Goal: Ask a question

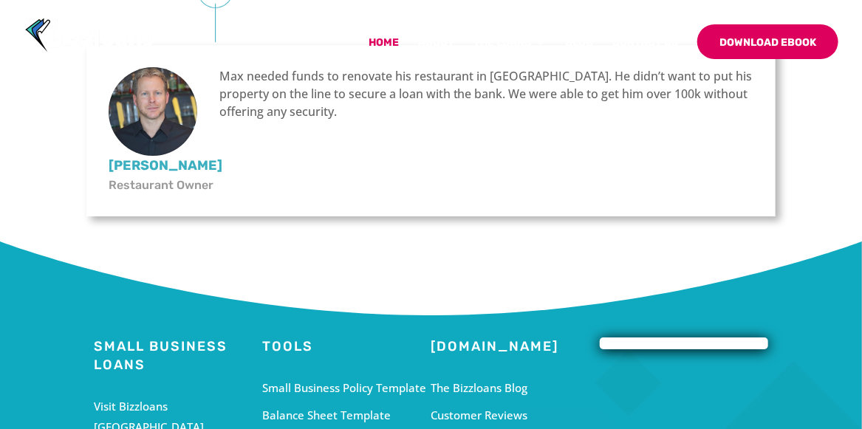
scroll to position [4397, 0]
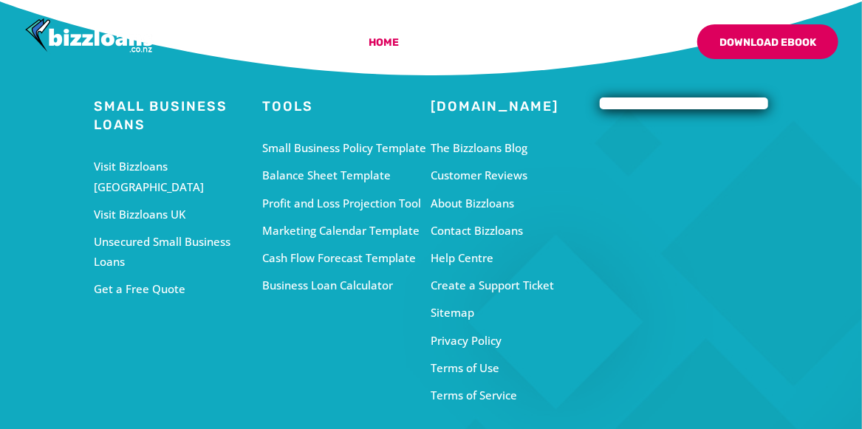
click at [174, 272] on div "Unsecured Small Business Loans" at bounding box center [178, 252] width 168 height 40
click at [175, 272] on div "Unsecured Small Business Loans" at bounding box center [178, 252] width 168 height 40
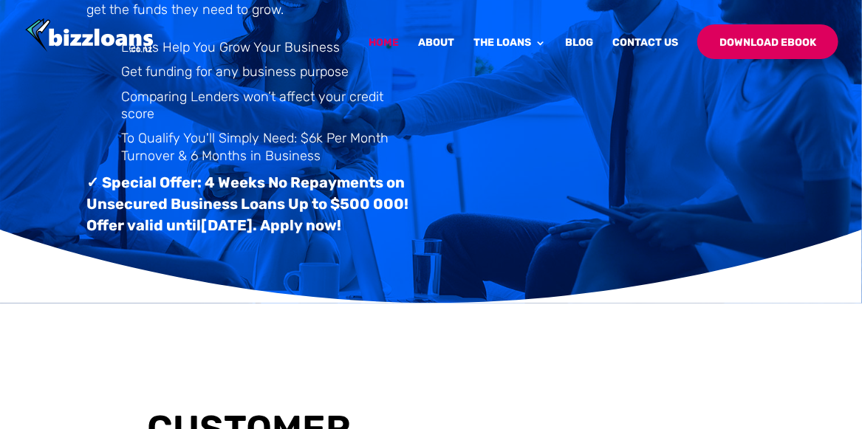
scroll to position [0, 0]
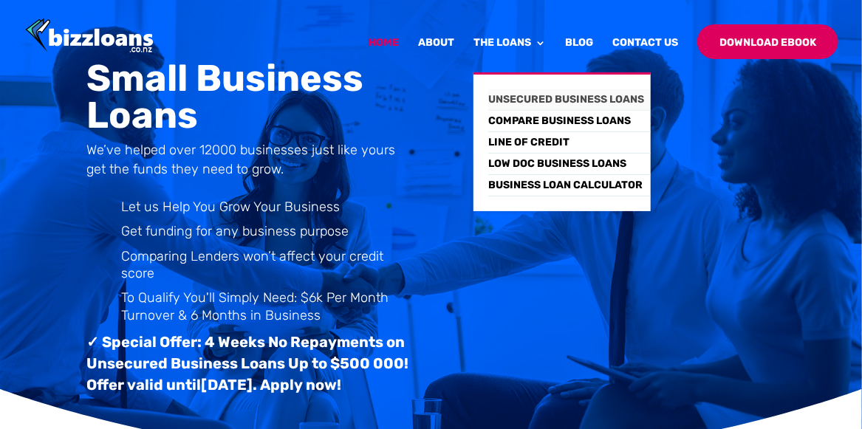
click at [534, 92] on link "Unsecured Business Loans" at bounding box center [569, 99] width 163 height 21
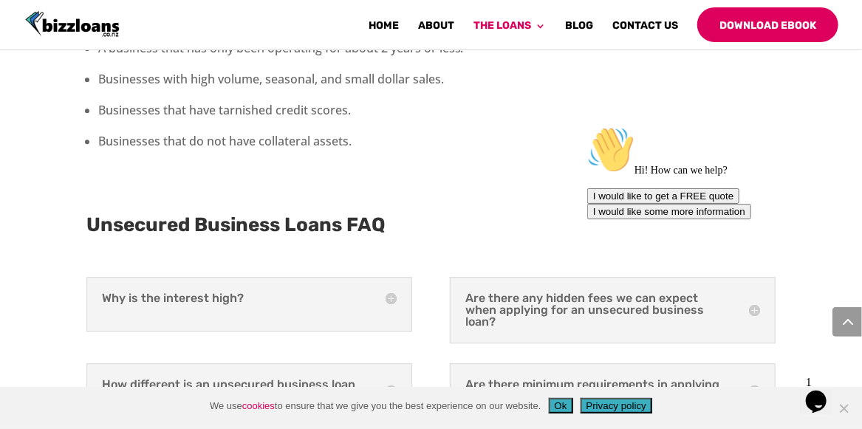
scroll to position [3783, 0]
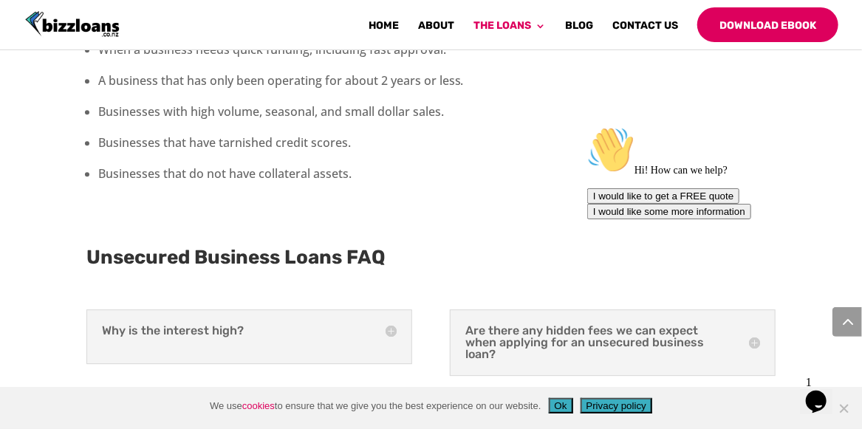
click at [211, 325] on h5 "Why is the interest high?" at bounding box center [249, 331] width 295 height 12
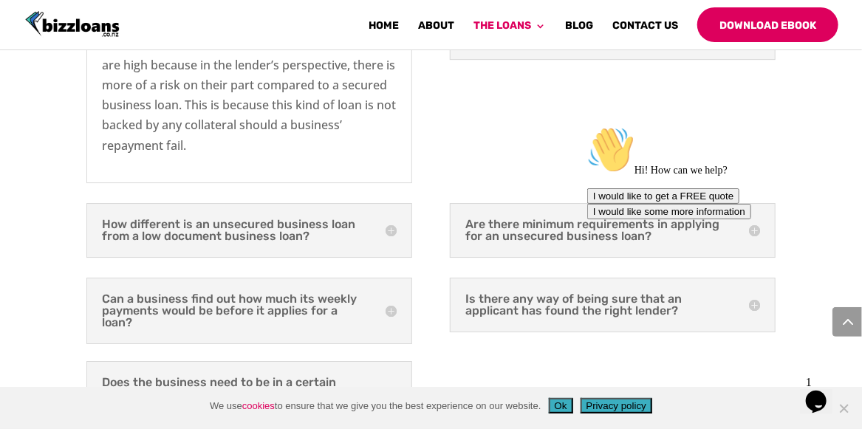
scroll to position [4106, 0]
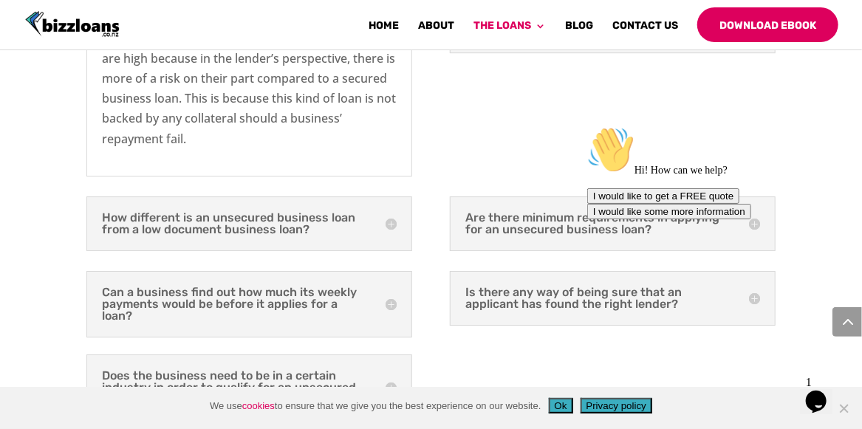
click at [392, 287] on h5 "Can a business find out how much its weekly payments would be before it applies…" at bounding box center [249, 304] width 295 height 35
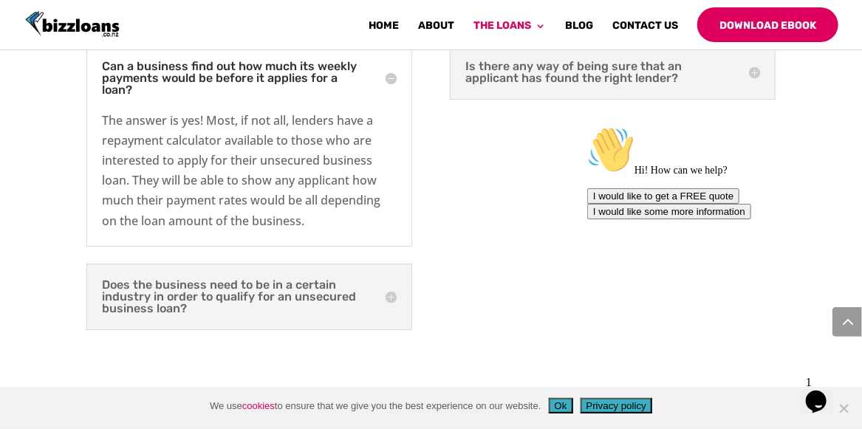
scroll to position [4318, 0]
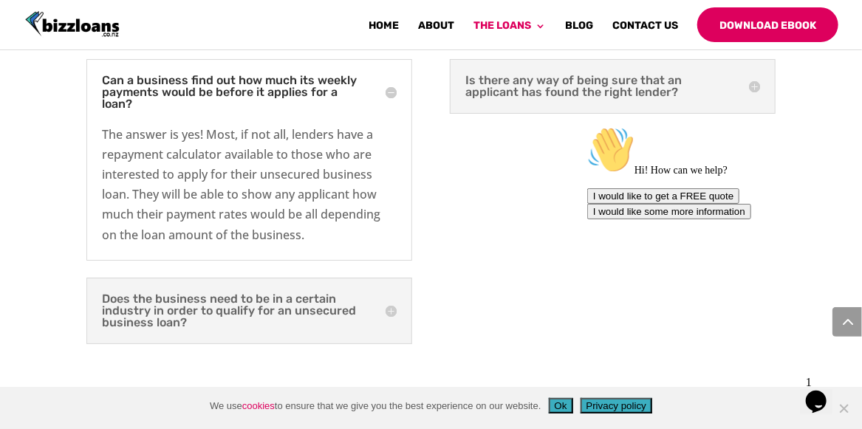
click at [393, 293] on h5 "Does the business need to be in a certain industry in order to qualify for an u…" at bounding box center [249, 310] width 295 height 35
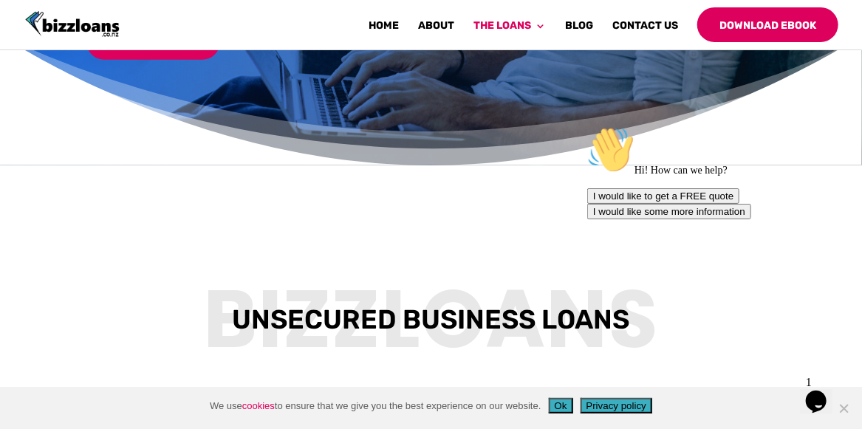
scroll to position [0, 0]
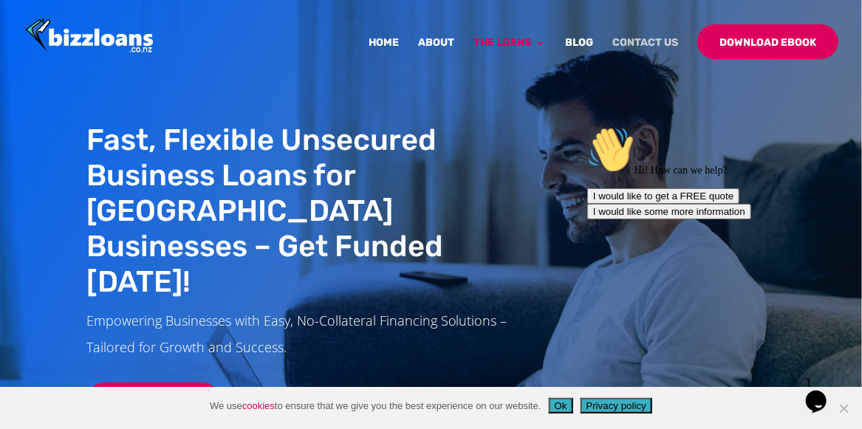
click at [639, 38] on link "Contact Us" at bounding box center [646, 55] width 66 height 35
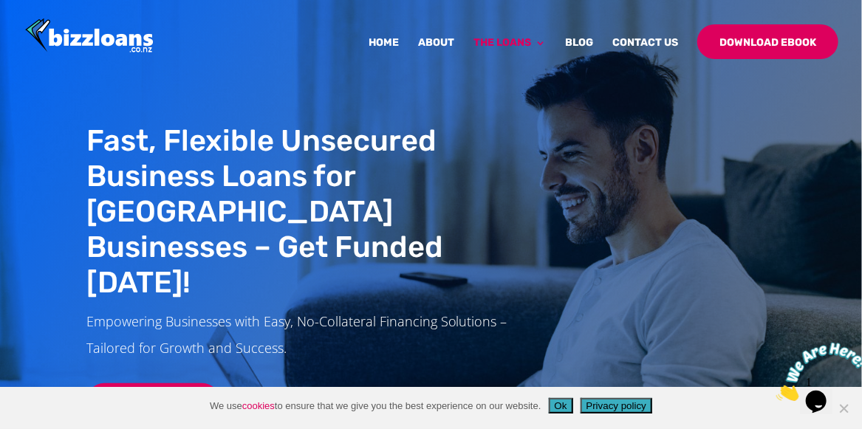
click at [823, 394] on img at bounding box center [822, 371] width 92 height 58
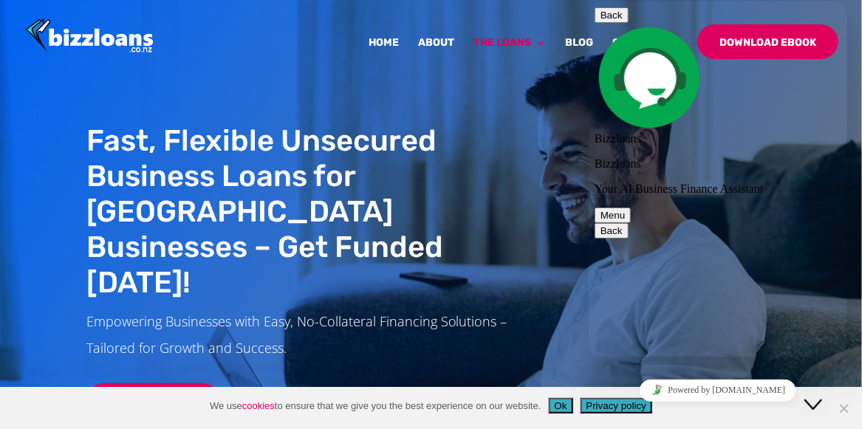
scroll to position [254, 0]
drag, startPoint x: 837, startPoint y: 168, endPoint x: 839, endPoint y: 154, distance: 14.2
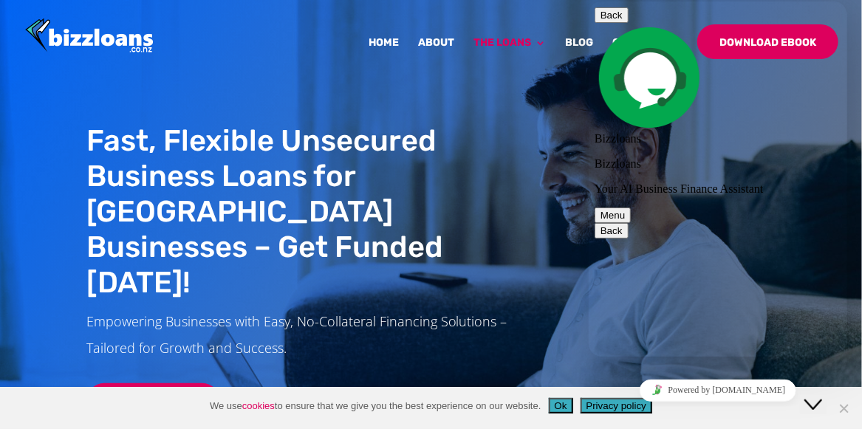
type textarea "Hi ."
type textarea "Do you provide unsecured loans for acquiring a business that has traded for sev…"
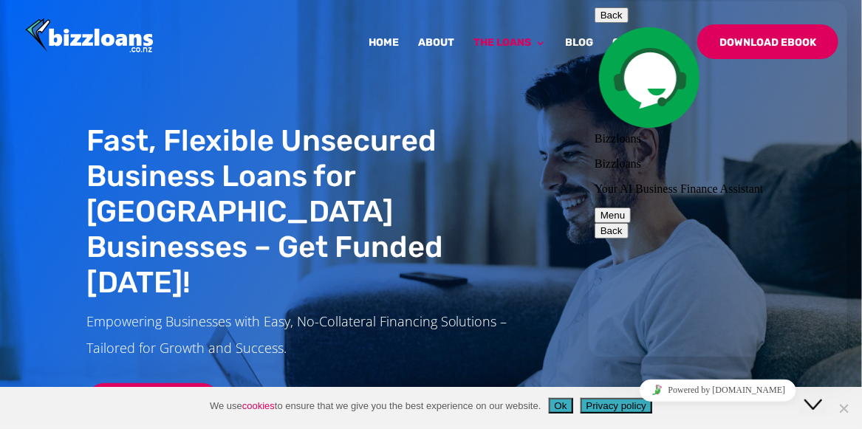
click at [517, 166] on h1 "Fast, Flexible Unsecured Business Loans for New Zealand Businesses – Get Funded…" at bounding box center [307, 215] width 443 height 185
click at [610, 19] on button "Back" at bounding box center [611, 15] width 34 height 16
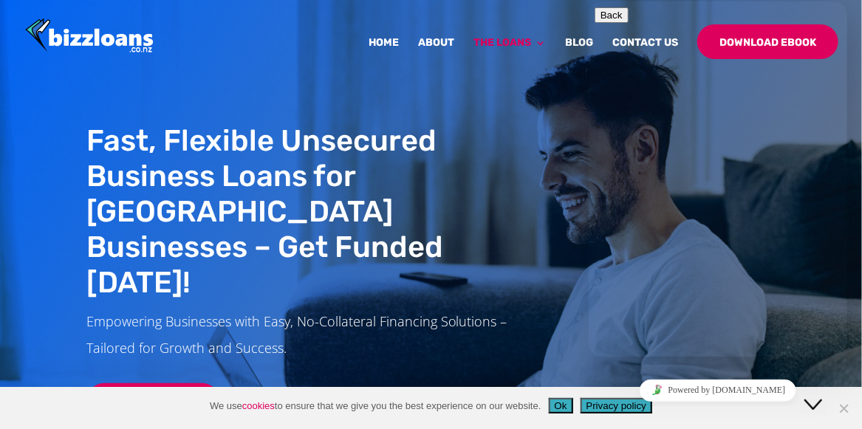
click at [514, 1] on div at bounding box center [453, 36] width 862 height 72
click at [822, 399] on icon "Chat widget" at bounding box center [813, 404] width 18 height 10
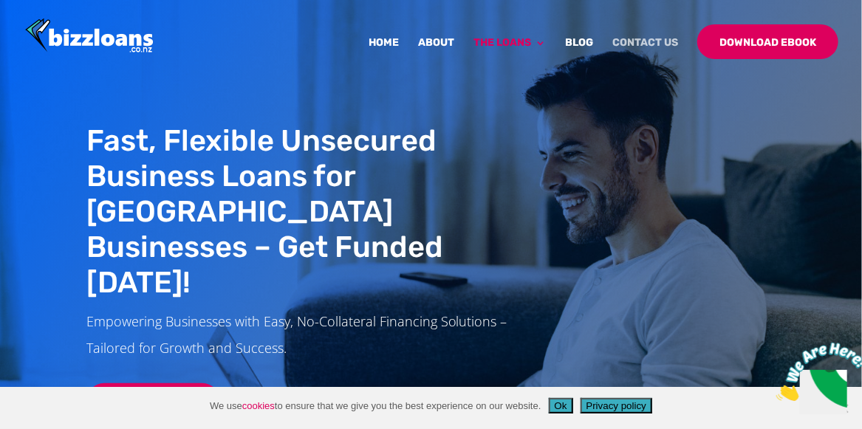
click at [644, 44] on link "Contact Us" at bounding box center [646, 55] width 66 height 35
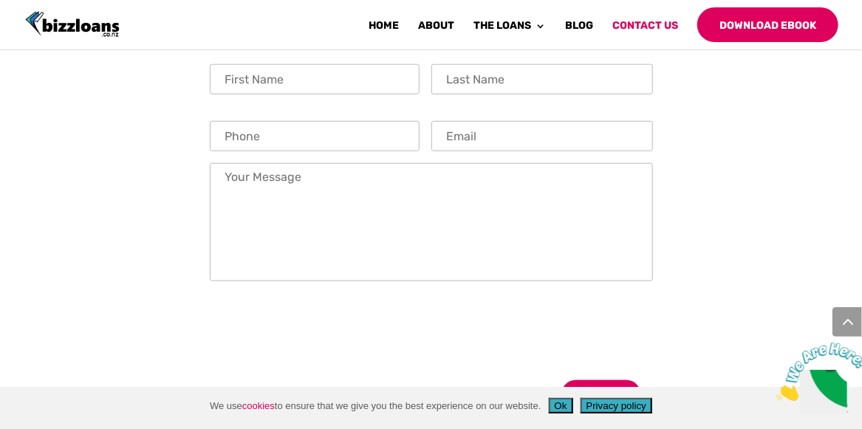
scroll to position [653, 0]
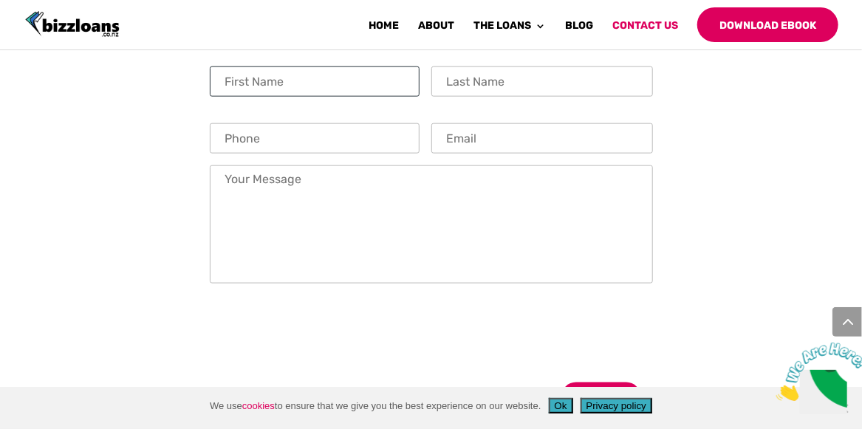
click at [364, 97] on input "First Name" at bounding box center [315, 82] width 210 height 30
type input "Porus"
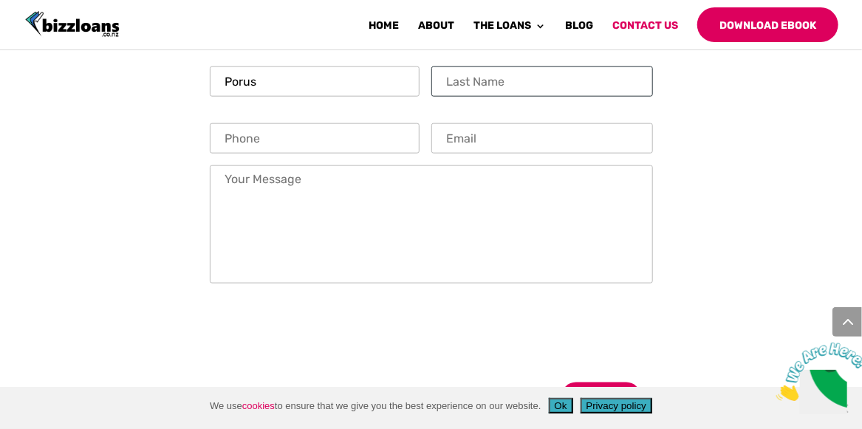
click at [460, 97] on input "Last Name" at bounding box center [543, 82] width 222 height 30
type input "Dumasia"
click at [266, 154] on input "Phone" at bounding box center [315, 138] width 210 height 30
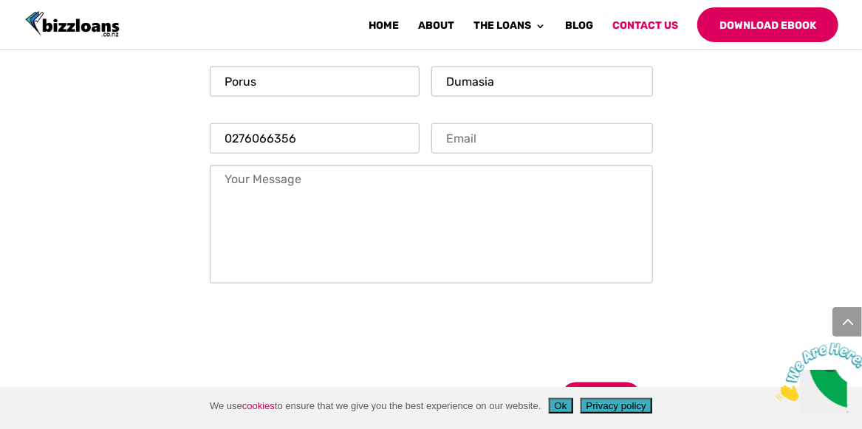
type input "0276066356"
click at [446, 154] on input "Email" at bounding box center [543, 138] width 222 height 30
type input "[EMAIL_ADDRESS][DOMAIN_NAME]"
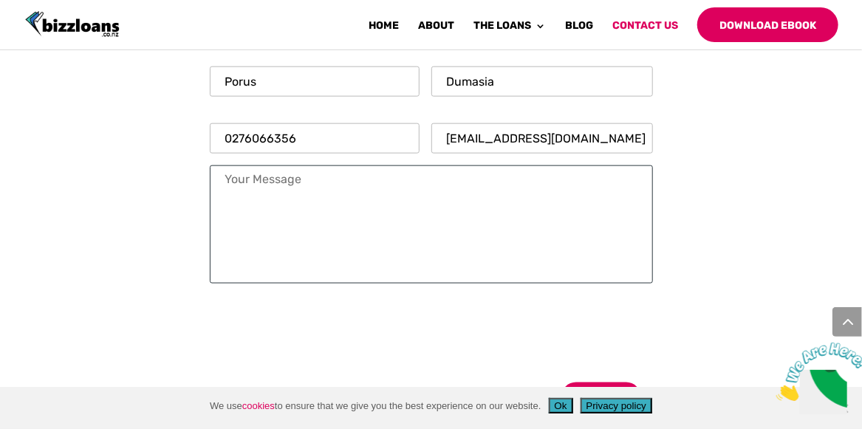
click at [287, 225] on textarea "Your Message *" at bounding box center [431, 225] width 443 height 118
paste textarea "Wanted to know if you can provide a business loan to acquire another business t…"
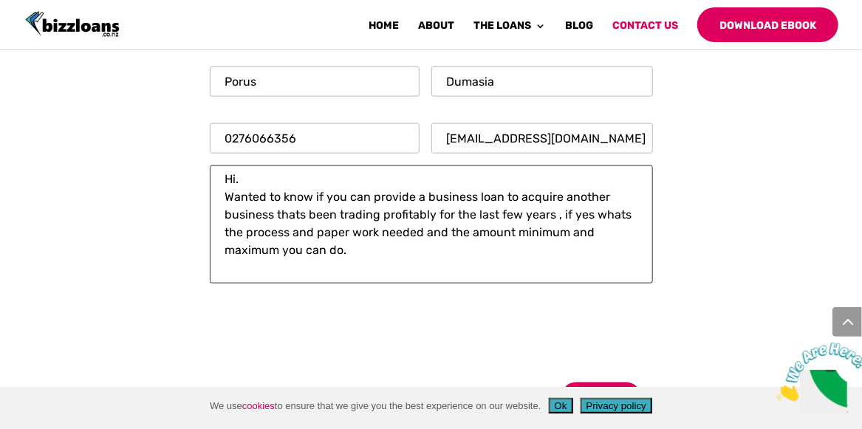
click at [420, 232] on textarea "Hi. Wanted to know if you can provide a business loan to acquire another busine…" at bounding box center [431, 225] width 443 height 118
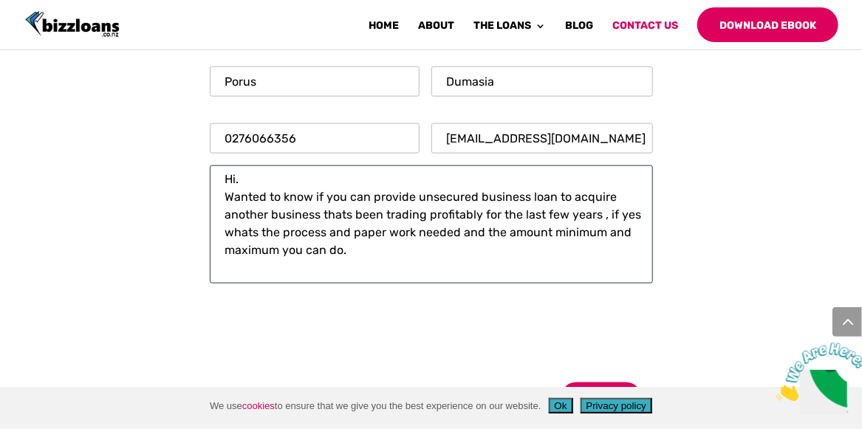
click at [350, 249] on textarea "Hi. Wanted to know if you can provide unsecured business loan to acquire anothe…" at bounding box center [431, 225] width 443 height 118
click at [274, 270] on textarea "Hi. Wanted to know if you can provide unsecured business loan to acquire anothe…" at bounding box center [431, 225] width 443 height 118
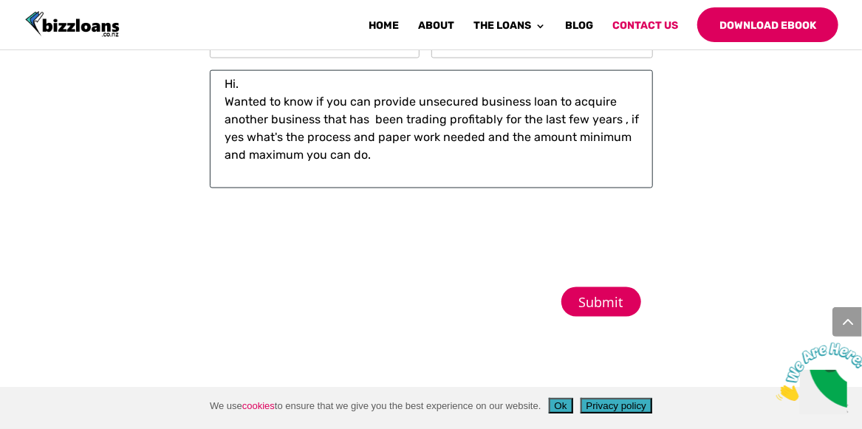
scroll to position [777, 0]
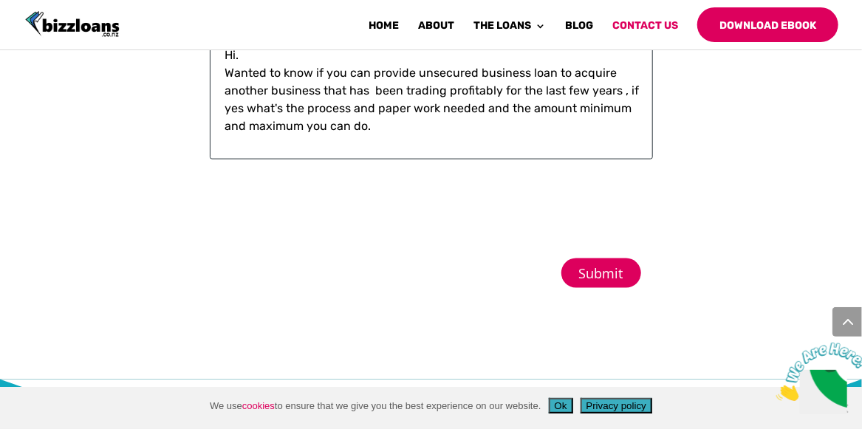
type textarea "Hi. Wanted to know if you can provide unsecured business loan to acquire anothe…"
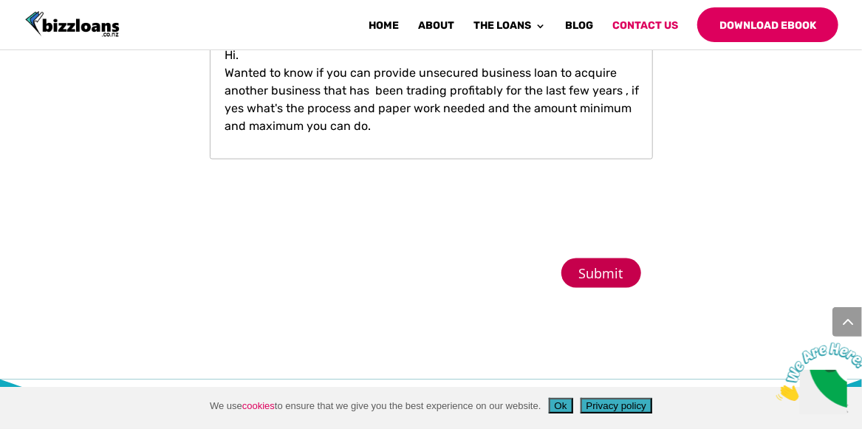
click at [587, 288] on input "Submit" at bounding box center [602, 274] width 80 height 30
